Goal: Information Seeking & Learning: Compare options

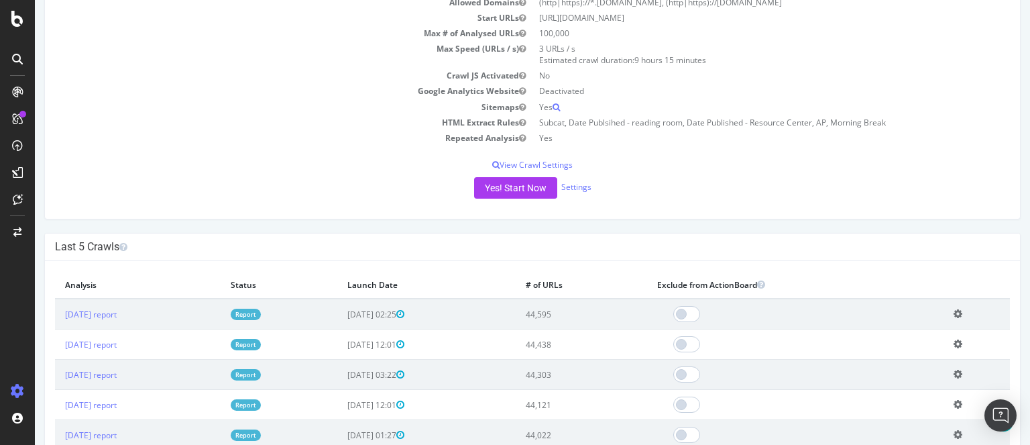
scroll to position [176, 0]
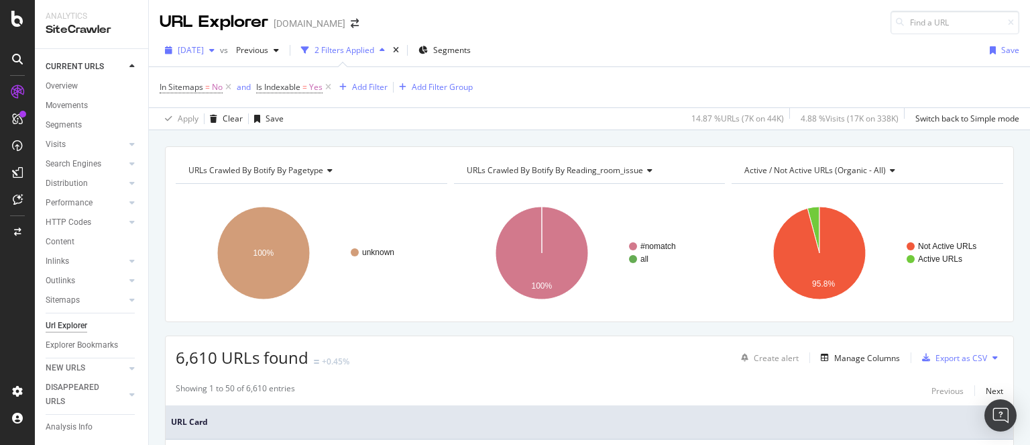
click at [204, 48] on span "[DATE]" at bounding box center [191, 49] width 26 height 11
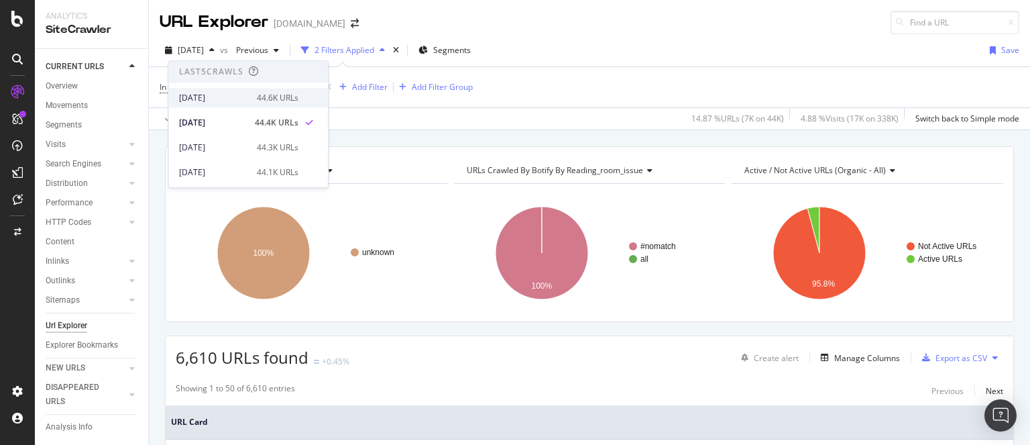
click at [221, 97] on div "[DATE]" at bounding box center [214, 98] width 70 height 12
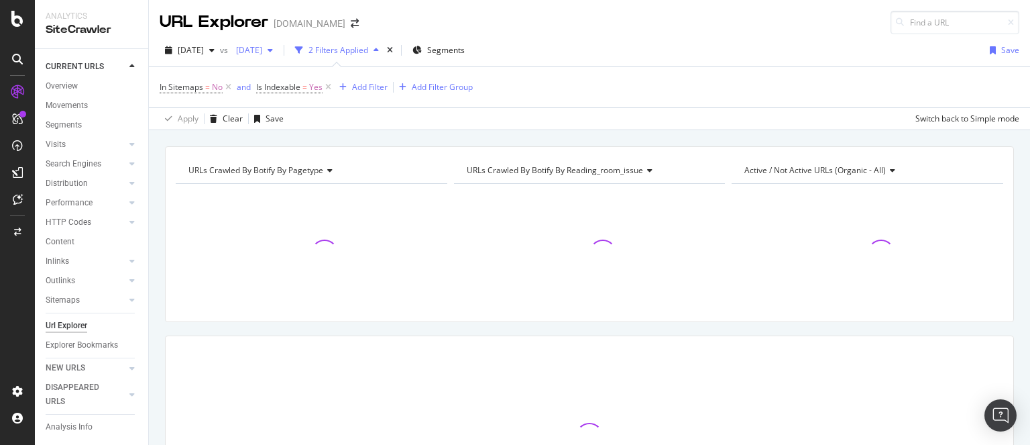
click at [262, 53] on span "2025 Sep. 3rd" at bounding box center [247, 49] width 32 height 11
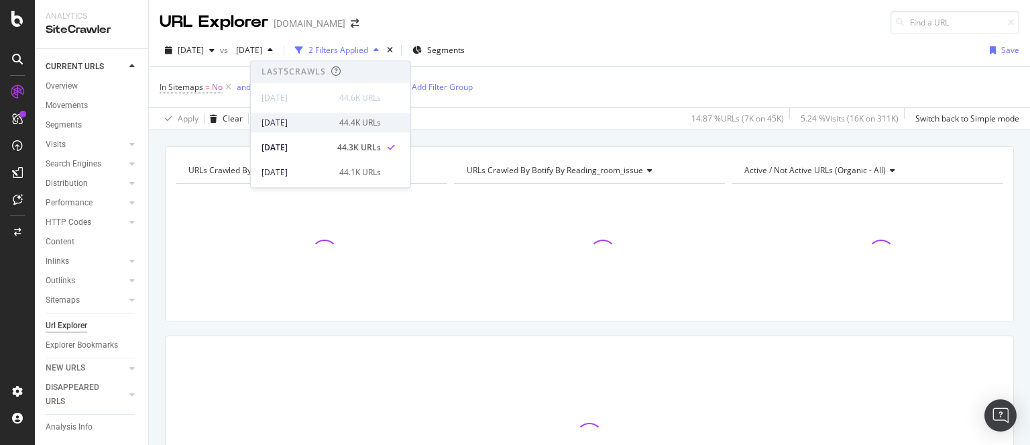
click at [292, 122] on div "2025 Sep. 7th" at bounding box center [297, 123] width 70 height 12
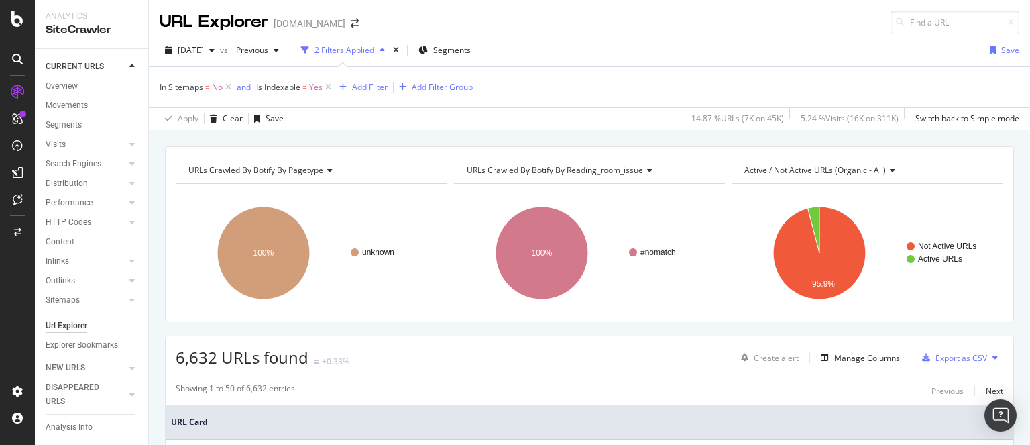
click at [196, 363] on span "6,632 URLs found" at bounding box center [242, 357] width 133 height 22
copy span "6,632"
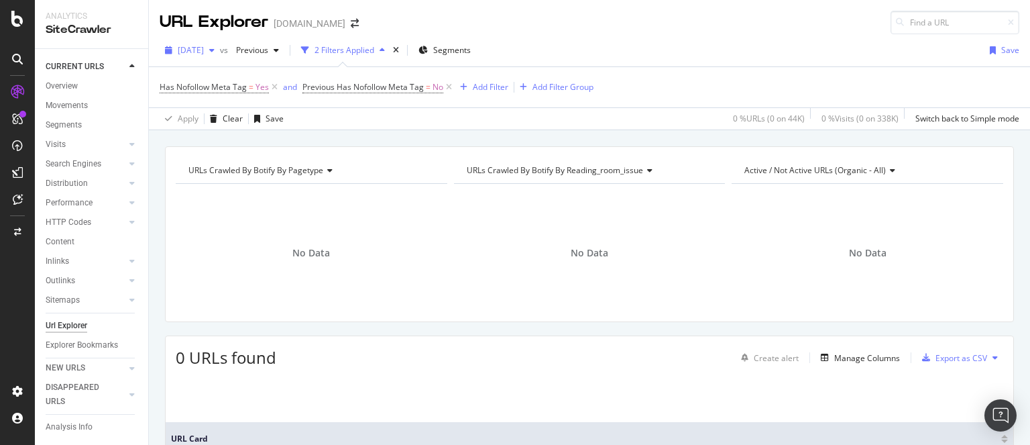
click at [204, 52] on span "[DATE]" at bounding box center [191, 49] width 26 height 11
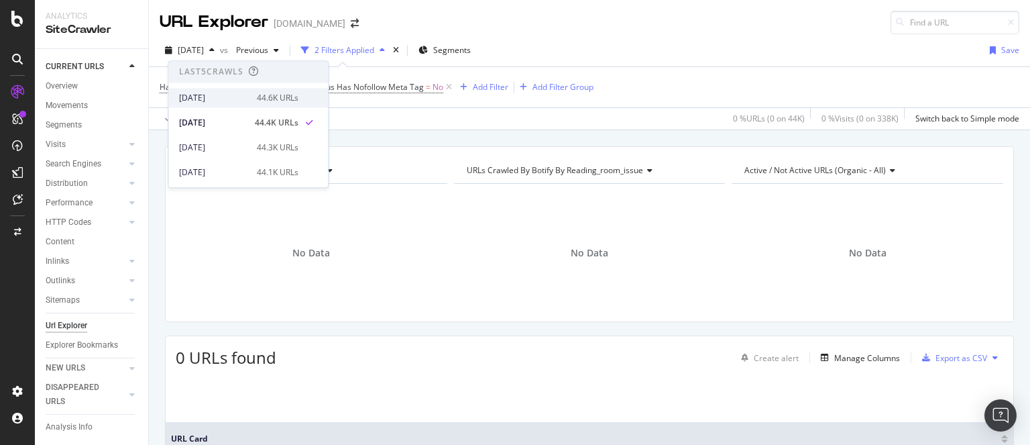
click at [215, 96] on div "[DATE]" at bounding box center [214, 98] width 70 height 12
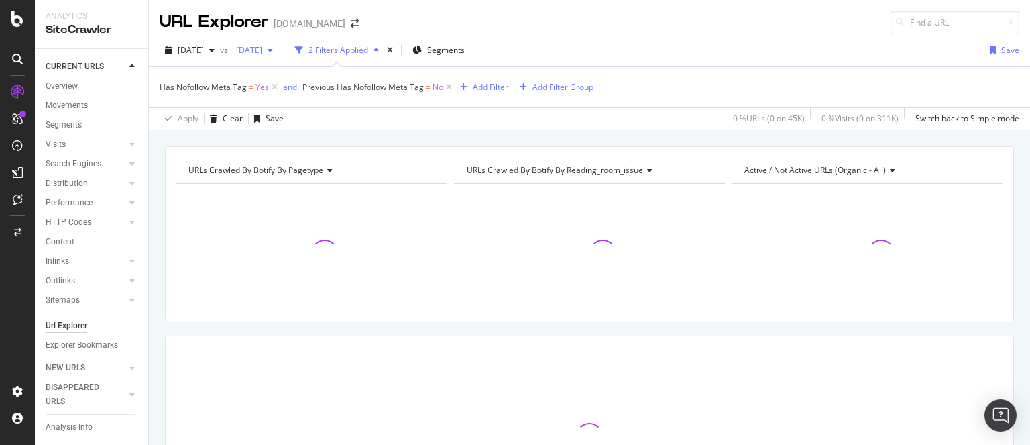
click at [262, 50] on span "[DATE]" at bounding box center [247, 49] width 32 height 11
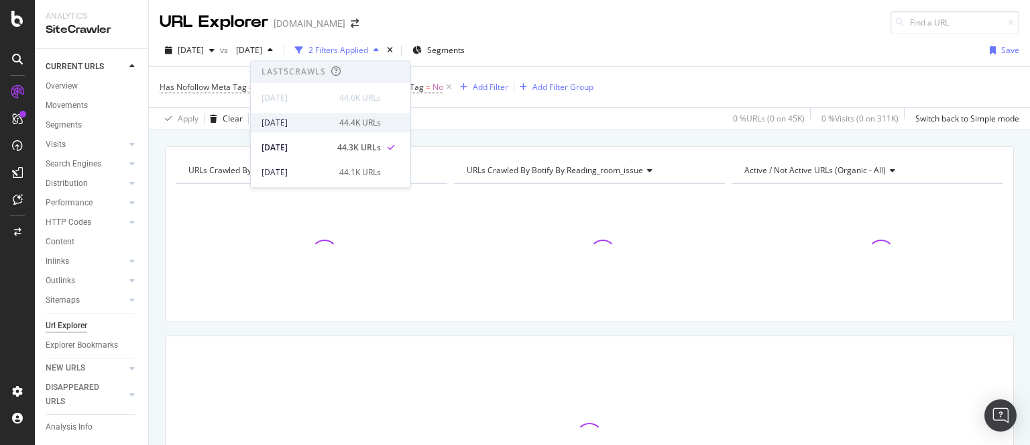
click at [298, 121] on div "[DATE]" at bounding box center [297, 123] width 70 height 12
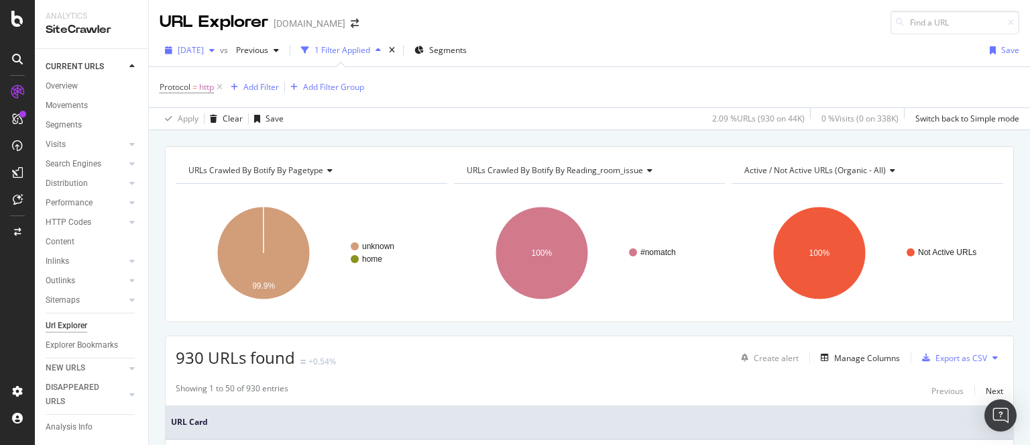
click at [204, 51] on span "[DATE]" at bounding box center [191, 49] width 26 height 11
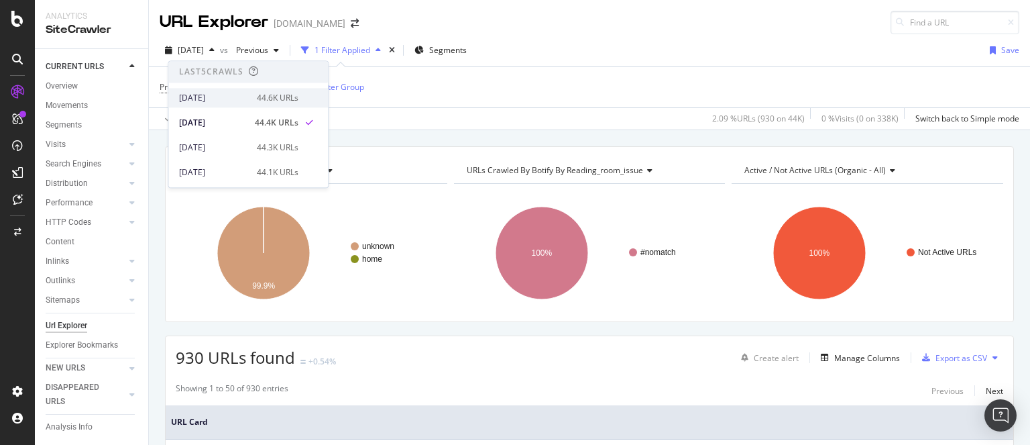
click at [216, 101] on div "[DATE]" at bounding box center [214, 98] width 70 height 12
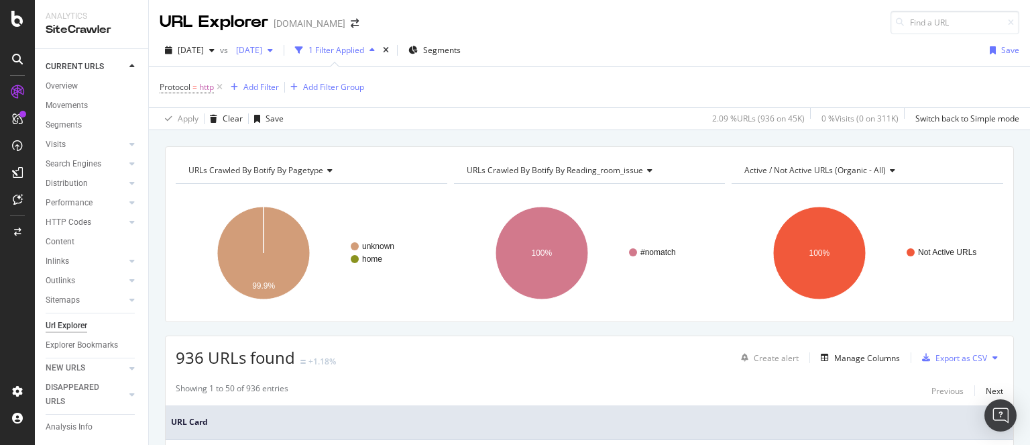
click at [262, 47] on span "[DATE]" at bounding box center [247, 49] width 32 height 11
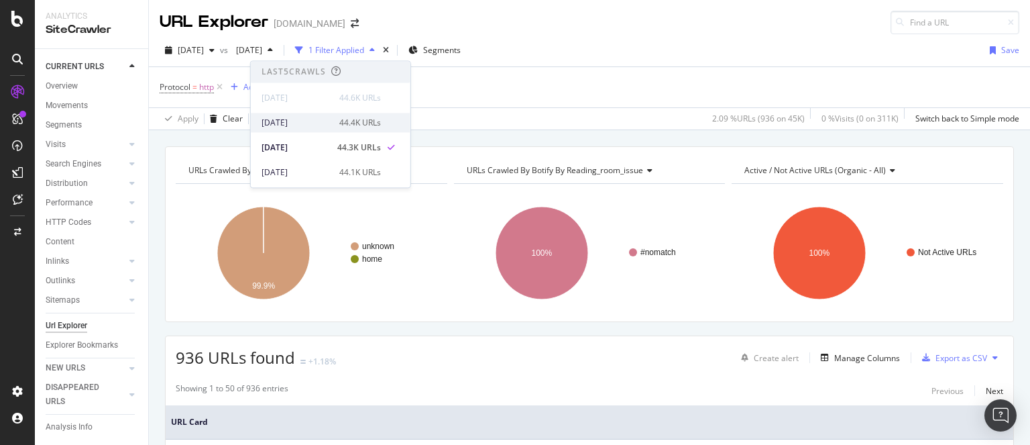
click at [300, 121] on div "2025 Sep. 7th" at bounding box center [297, 123] width 70 height 12
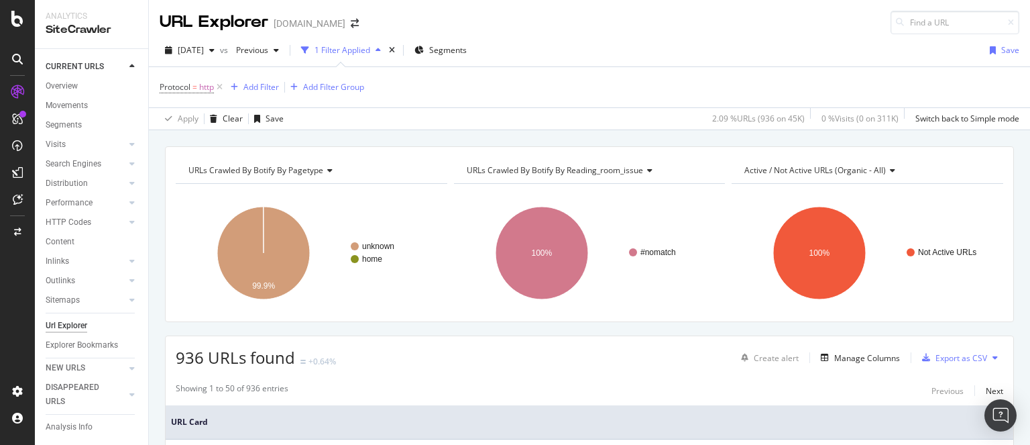
click at [190, 358] on span "936 URLs found" at bounding box center [235, 357] width 119 height 22
copy span "936"
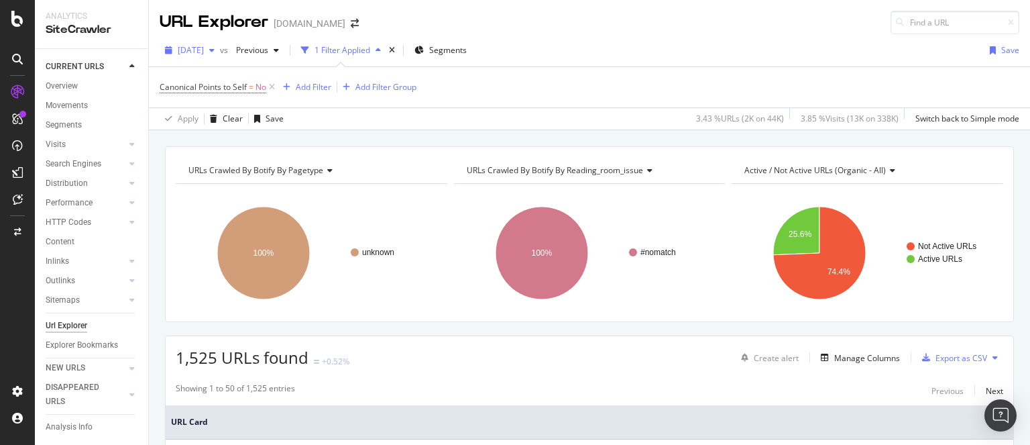
click at [204, 46] on span "[DATE]" at bounding box center [191, 49] width 26 height 11
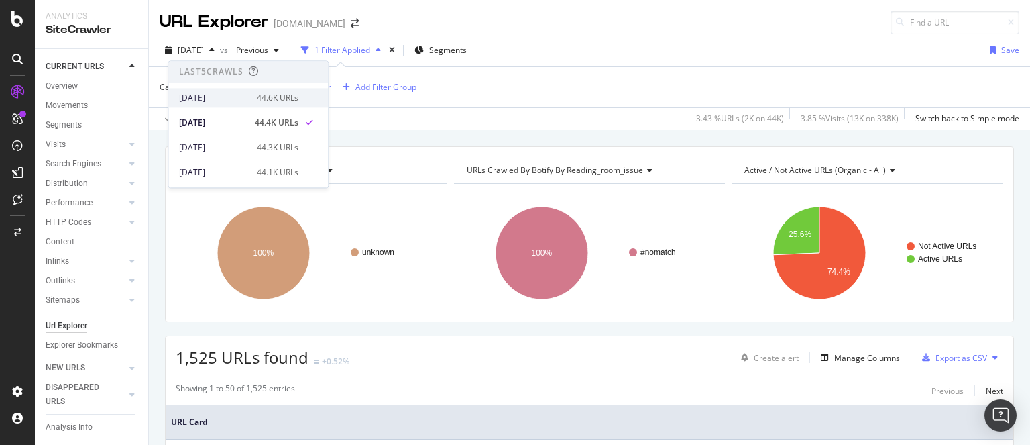
click at [216, 97] on div "2025 Sep. 15th" at bounding box center [214, 98] width 70 height 12
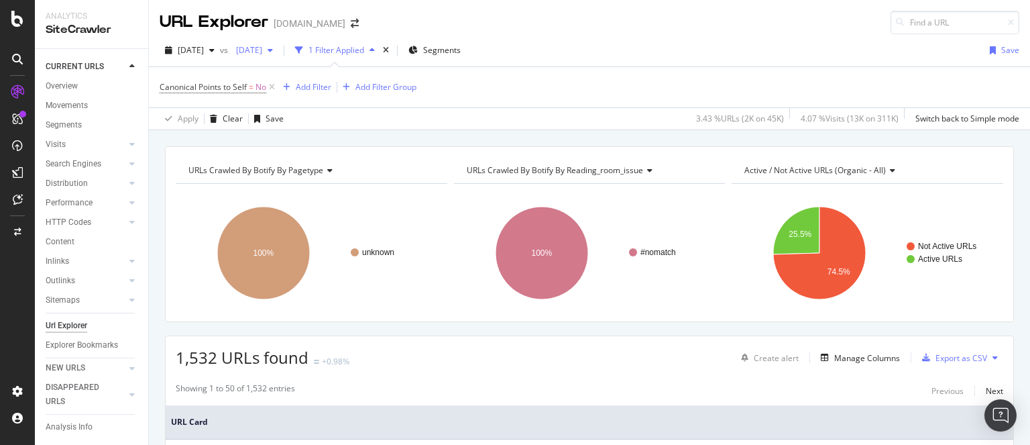
click at [262, 54] on span "2025 Sep. 3rd" at bounding box center [247, 49] width 32 height 11
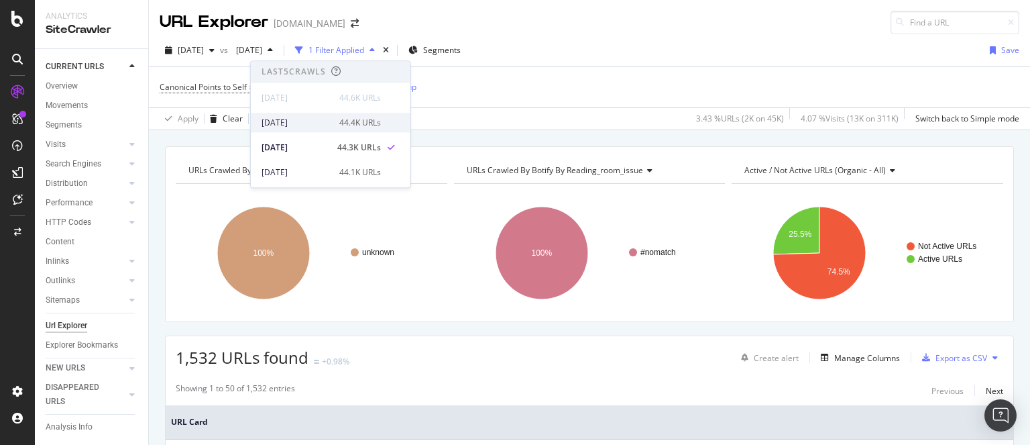
click at [304, 120] on div "2025 Sep. 7th" at bounding box center [297, 123] width 70 height 12
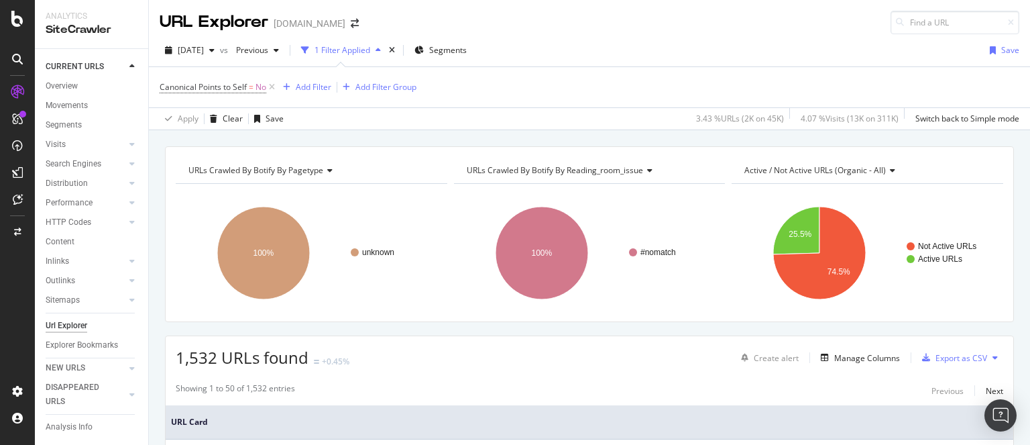
click at [188, 361] on span "1,532 URLs found" at bounding box center [242, 357] width 133 height 22
copy span "1,532"
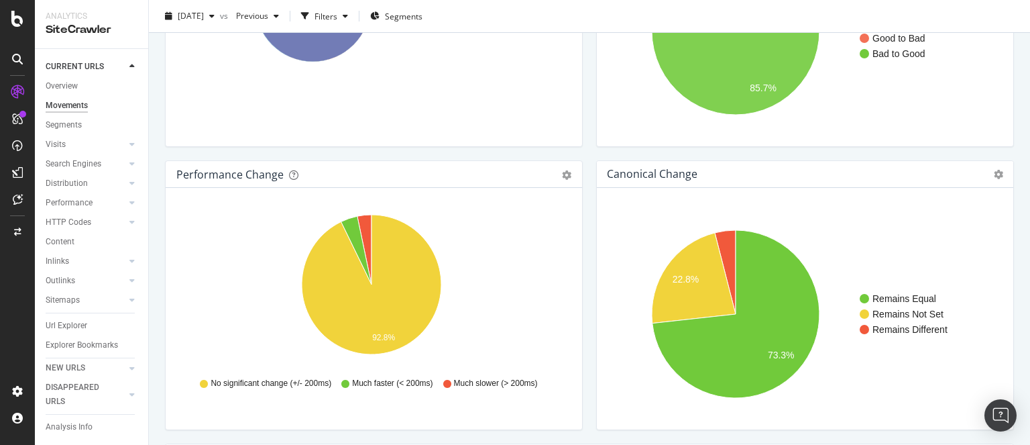
scroll to position [188, 0]
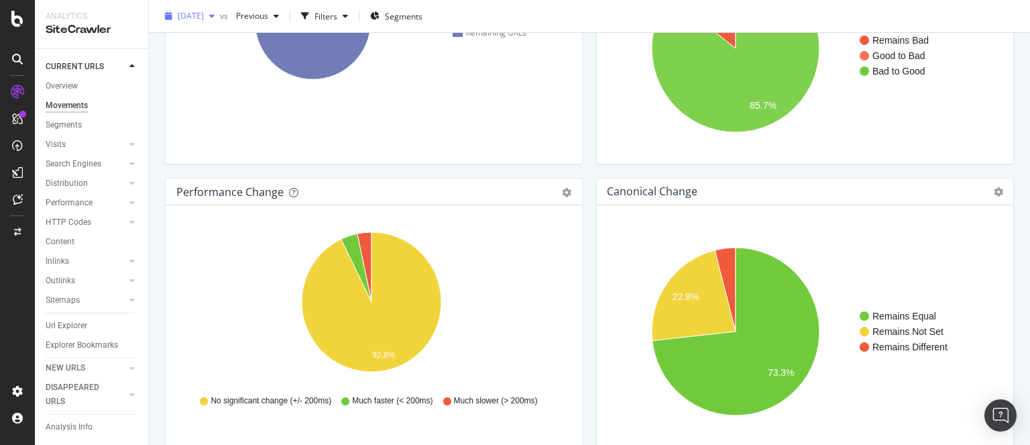
click at [220, 21] on div "2025 Sep. 7th" at bounding box center [190, 16] width 60 height 20
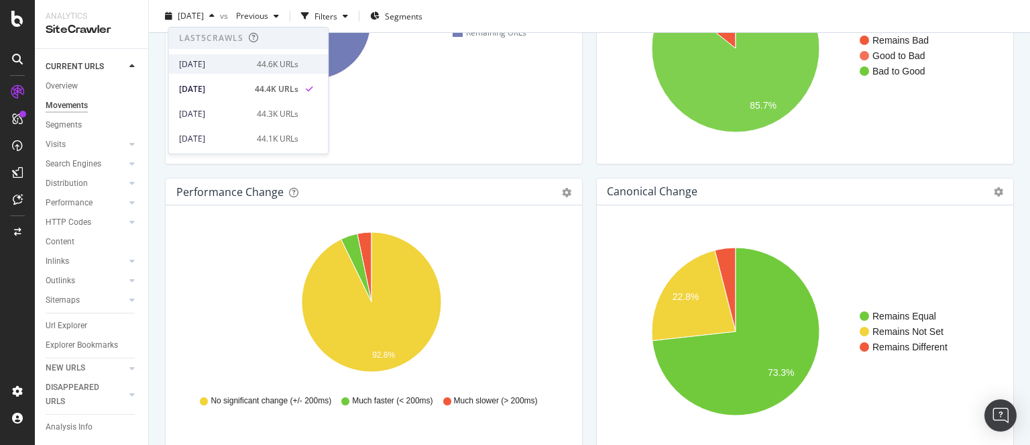
click at [228, 64] on div "2025 Sep. 15th" at bounding box center [214, 64] width 70 height 12
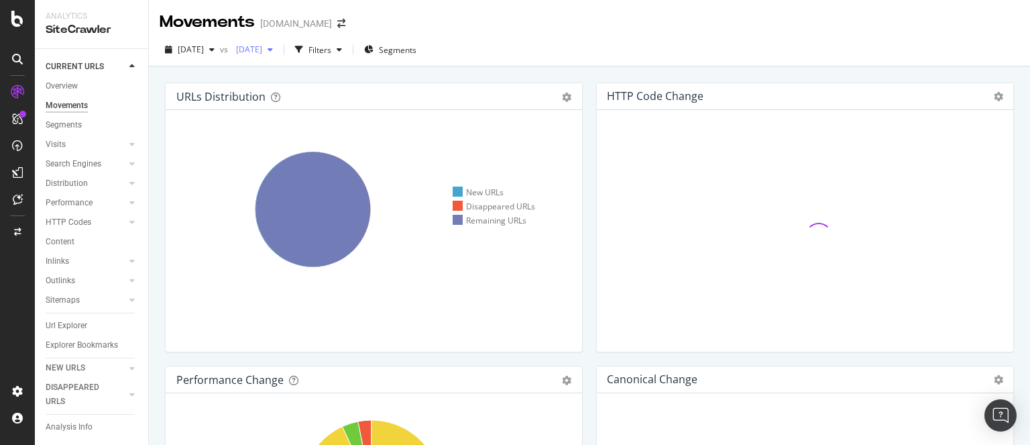
click at [278, 56] on div "2025 Sep. 3rd" at bounding box center [255, 50] width 48 height 20
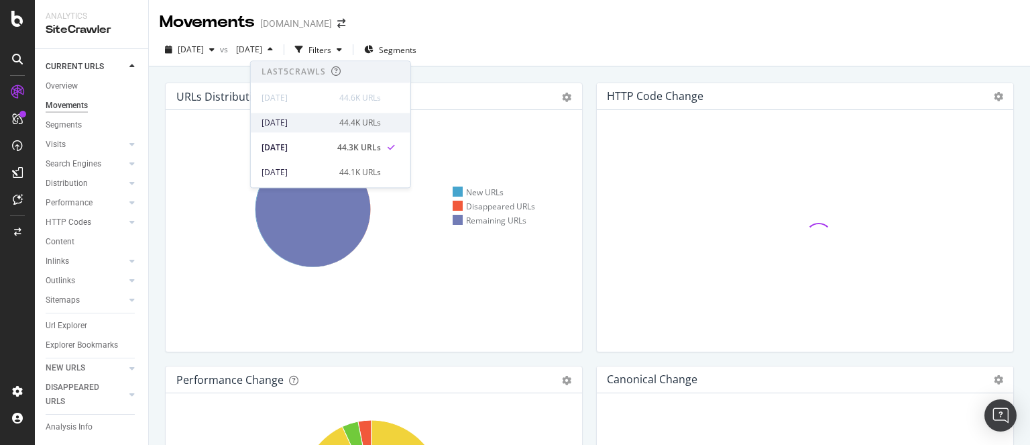
click at [315, 124] on div "2025 Sep. 7th" at bounding box center [297, 123] width 70 height 12
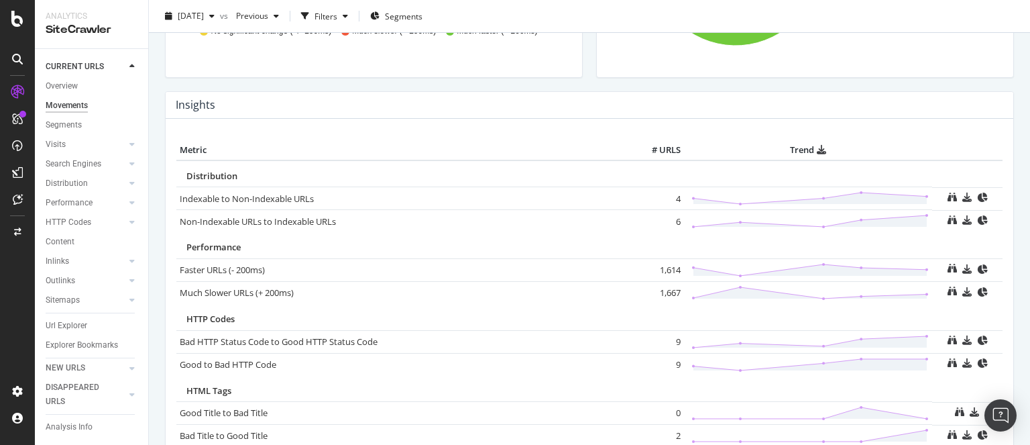
scroll to position [560, 0]
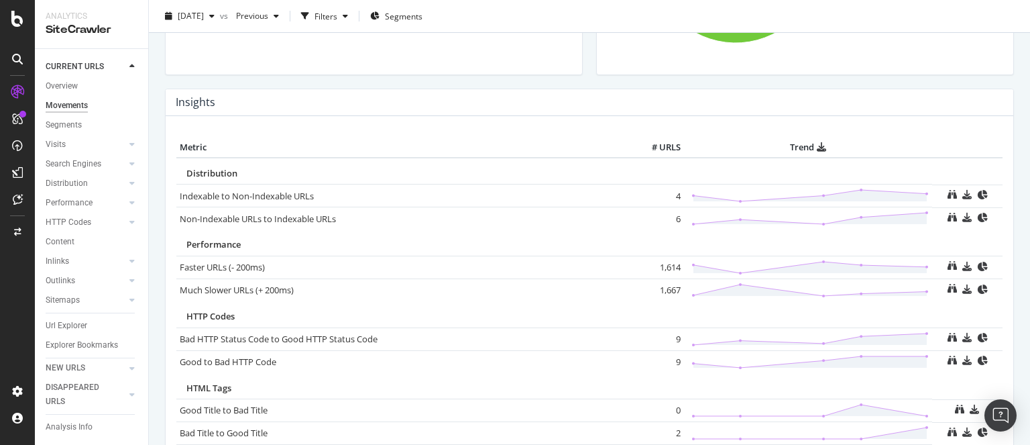
click at [666, 267] on td "1,614" at bounding box center [657, 266] width 54 height 23
copy td "1,614"
click at [666, 292] on td "1,667" at bounding box center [657, 289] width 54 height 23
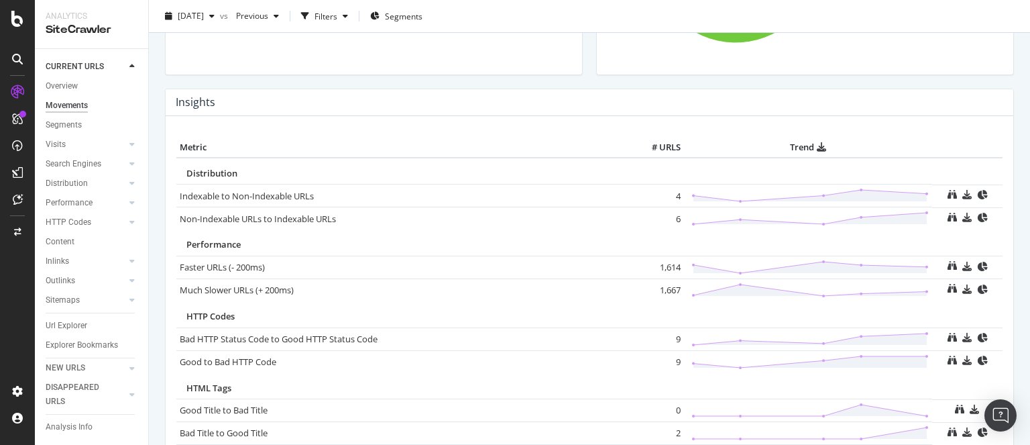
copy td "1,667"
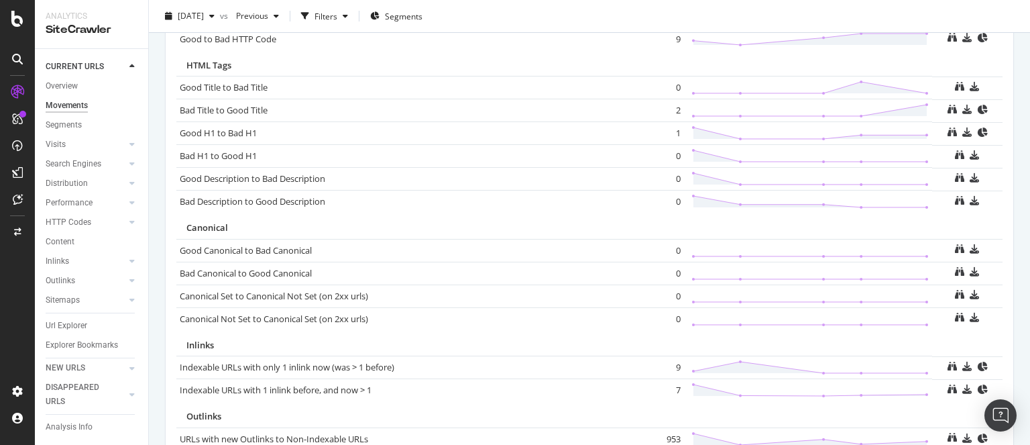
scroll to position [978, 0]
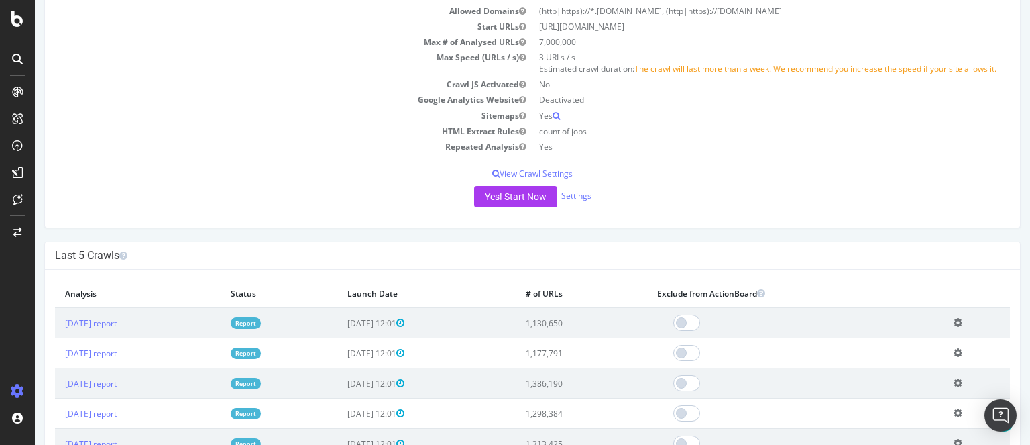
scroll to position [168, 0]
